Goal: Task Accomplishment & Management: Use online tool/utility

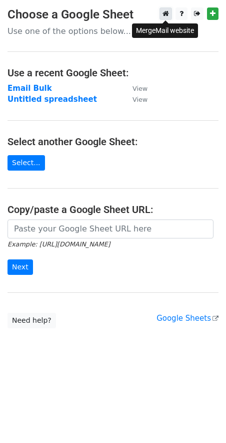
click at [164, 12] on icon at bounding box center [165, 13] width 6 height 7
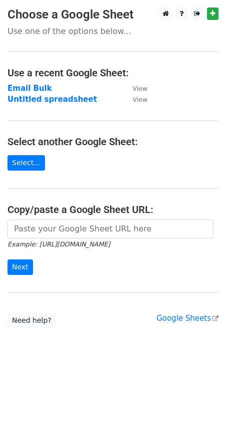
click at [59, 344] on body "Choose a Google Sheet Use one of the options below... Use a recent Google Sheet…" at bounding box center [113, 187] width 226 height 361
click at [33, 88] on strong "Email Bulk" at bounding box center [29, 88] width 44 height 9
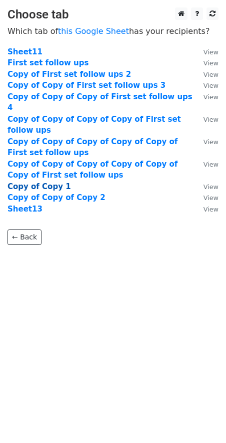
click at [51, 182] on strong "Copy of Copy 1" at bounding box center [38, 186] width 63 height 9
click at [52, 182] on strong "Copy of Copy 1" at bounding box center [38, 186] width 63 height 9
click at [36, 182] on strong "Copy of Copy 1" at bounding box center [38, 186] width 63 height 9
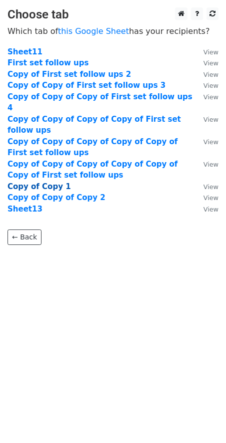
click at [36, 182] on strong "Copy of Copy 1" at bounding box center [38, 186] width 63 height 9
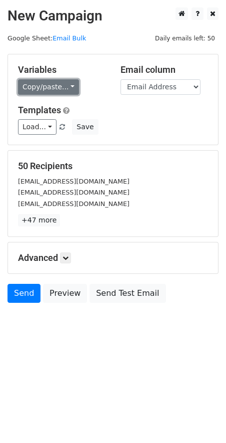
click at [56, 84] on link "Copy/paste..." at bounding box center [48, 86] width 61 height 15
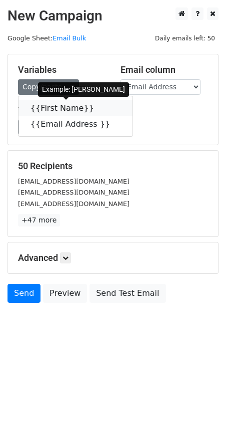
click at [53, 112] on link "{{First Name}}" at bounding box center [75, 108] width 114 height 16
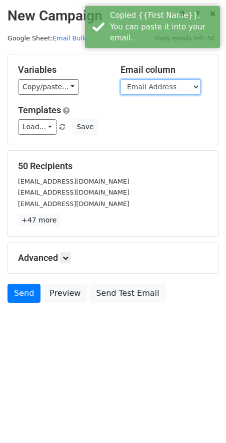
click at [156, 93] on select "First Name Email Address" at bounding box center [160, 86] width 80 height 15
click at [120, 79] on select "First Name Email Address" at bounding box center [160, 86] width 80 height 15
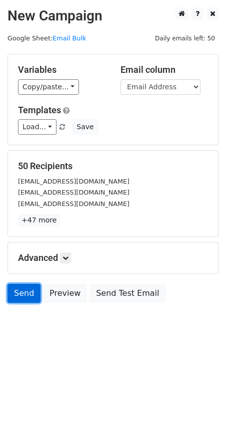
click at [21, 288] on link "Send" at bounding box center [23, 293] width 33 height 19
